Goal: Download file/media

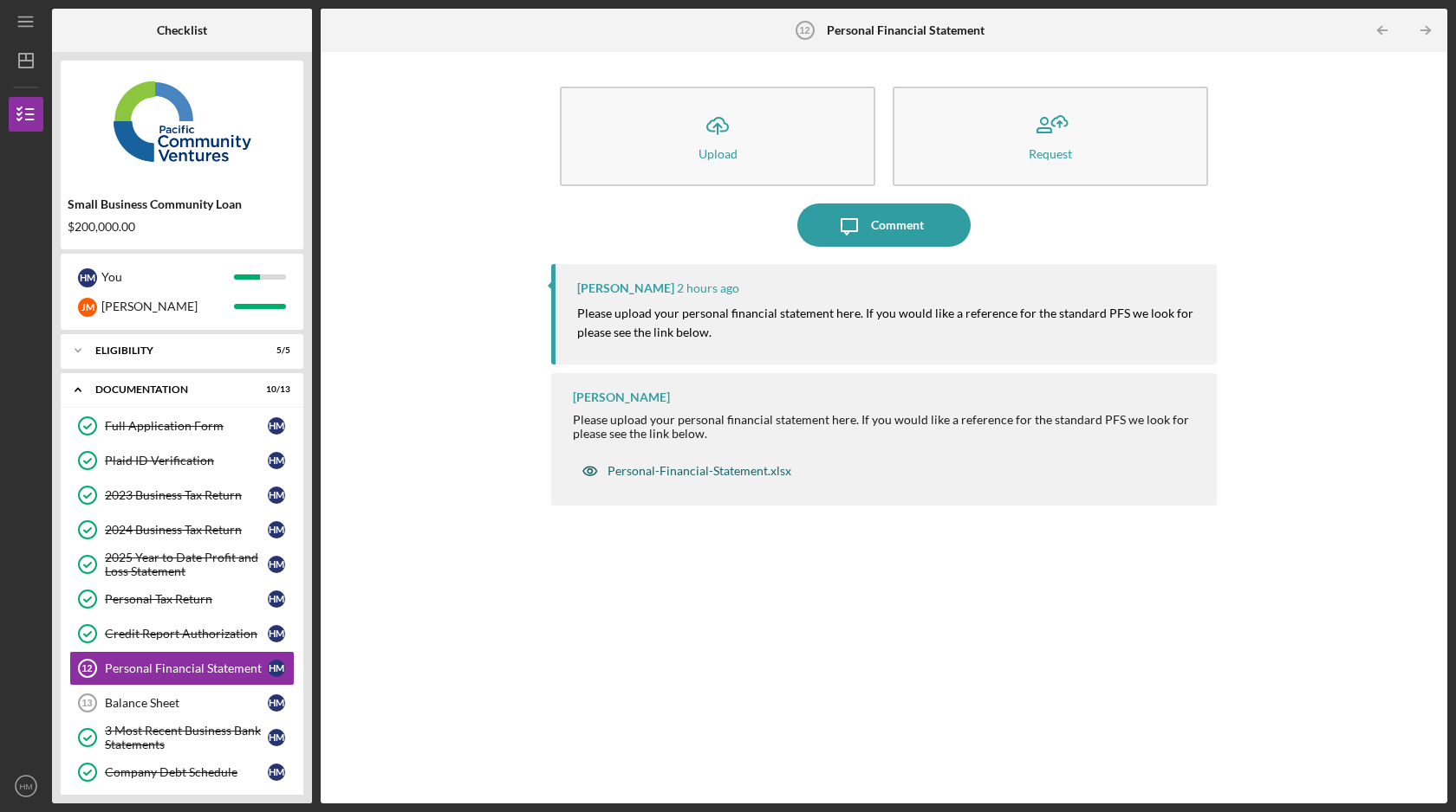
click at [707, 475] on div "Personal-Financial-Statement.xlsx" at bounding box center [700, 471] width 184 height 14
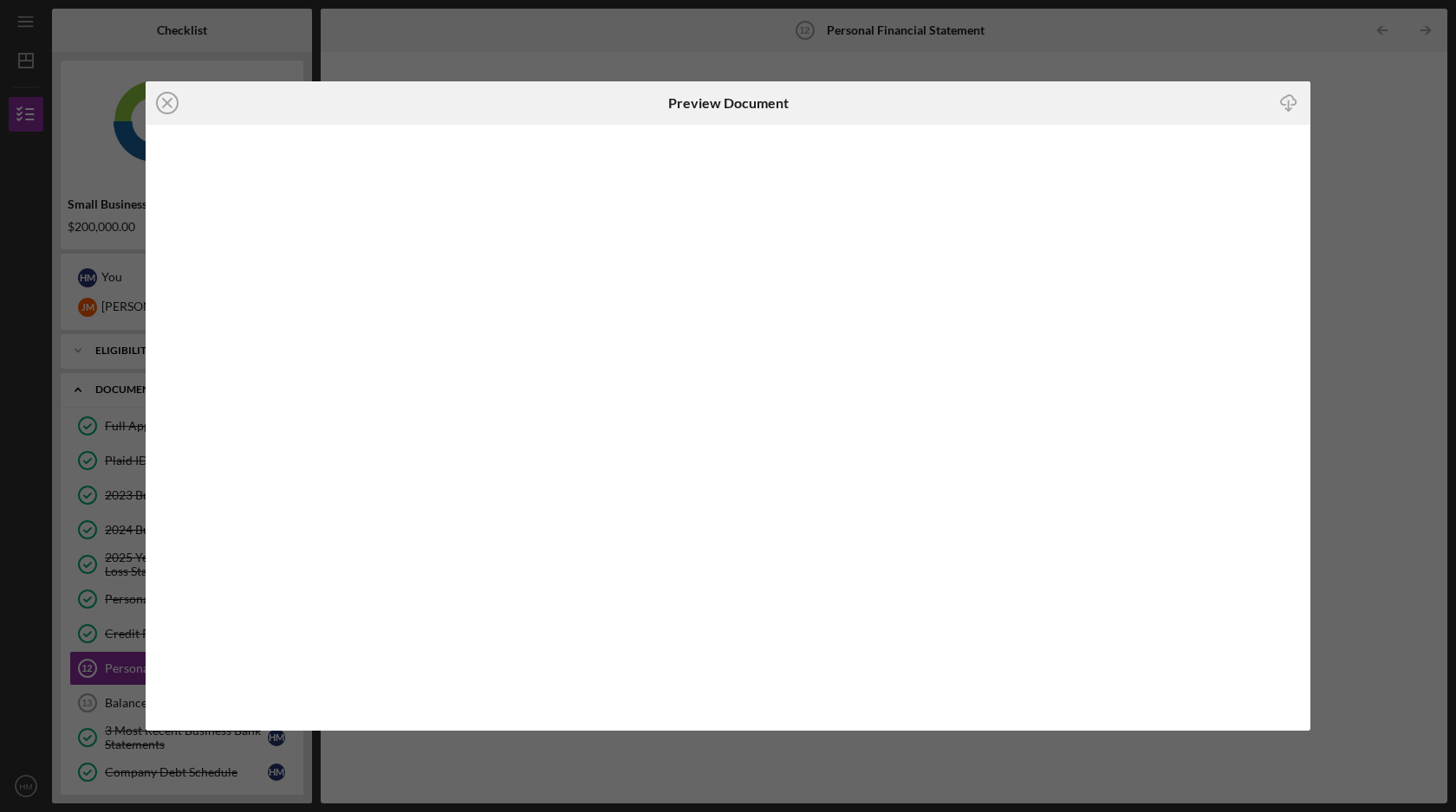
click at [1289, 103] on line "button" at bounding box center [1289, 105] width 0 height 10
click at [169, 103] on icon "Icon/Close" at bounding box center [166, 102] width 43 height 43
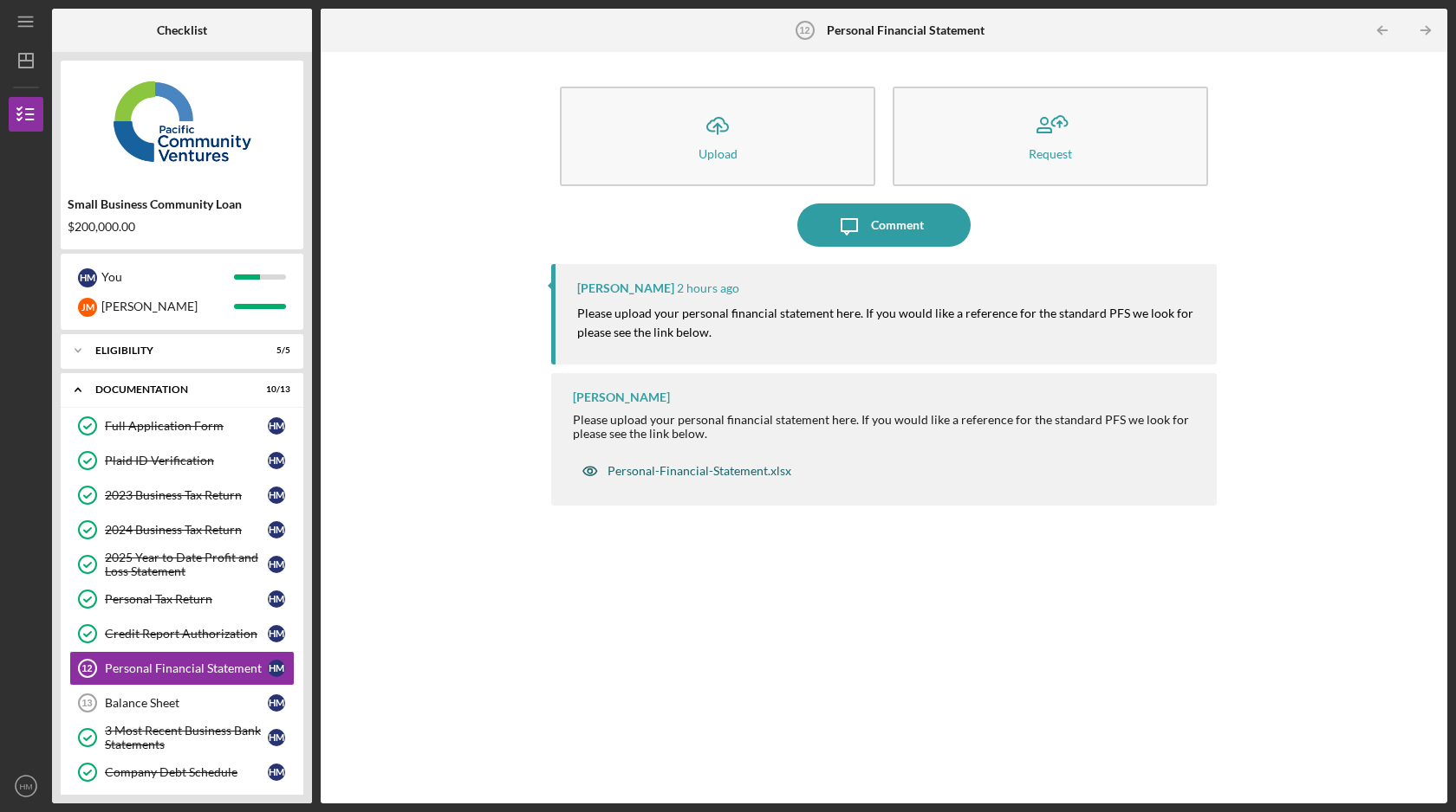
click at [720, 470] on div "Personal-Financial-Statement.xlsx" at bounding box center [700, 471] width 184 height 14
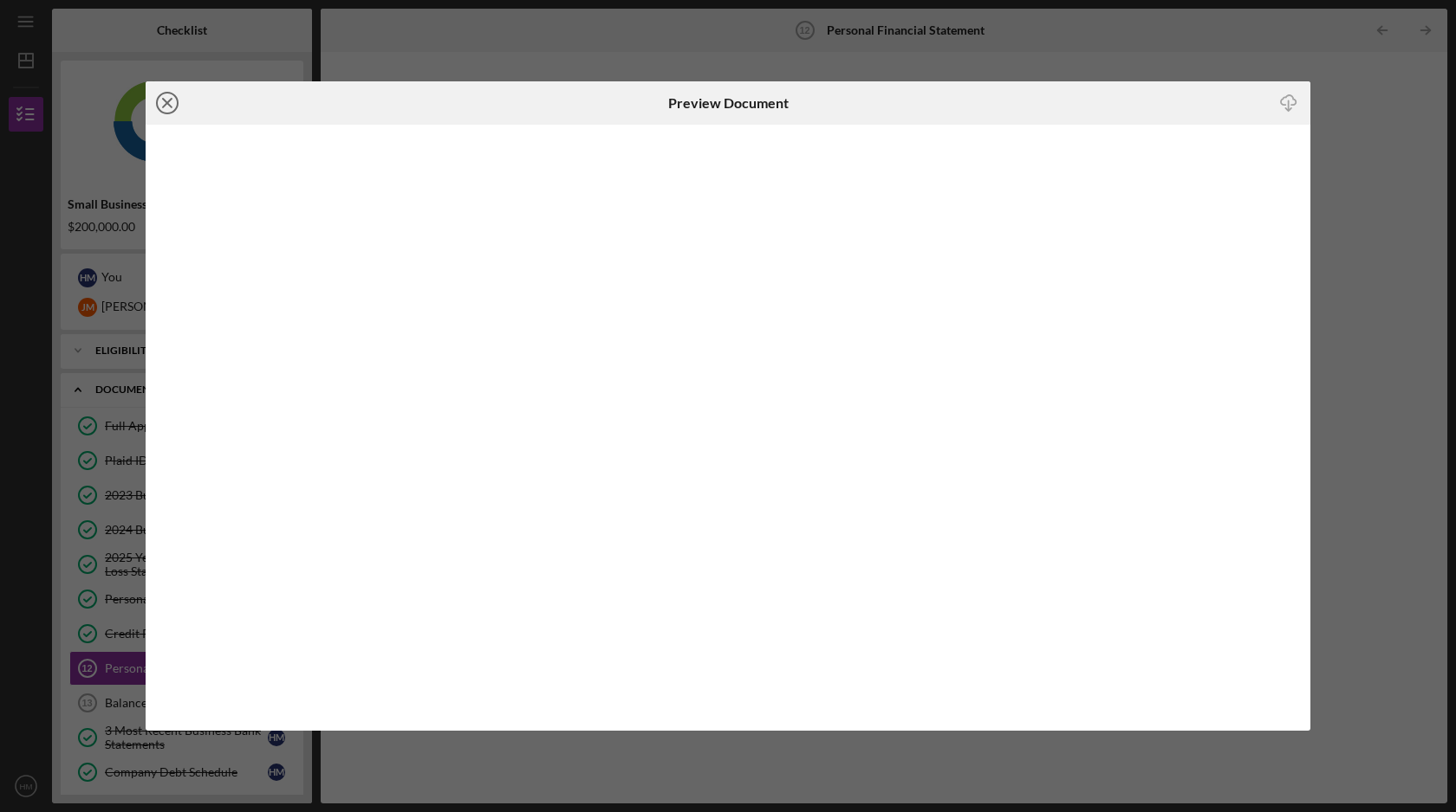
click at [172, 94] on circle at bounding box center [167, 103] width 21 height 21
